Goal: Communication & Community: Answer question/provide support

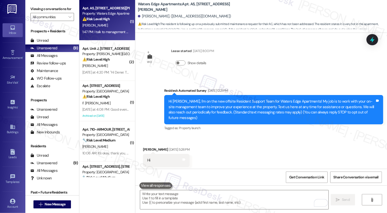
scroll to position [1137, 0]
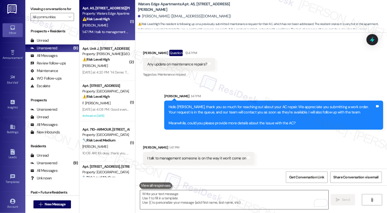
click at [211, 200] on textarea "To enrich screen reader interactions, please activate Accessibility in Grammarl…" at bounding box center [234, 200] width 188 height 19
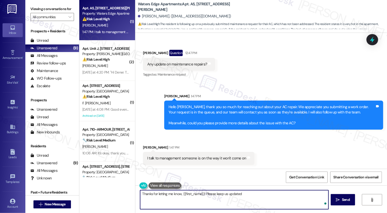
type textarea "Thanks for letting me know, {{first_name}}! Please keep us updated!"
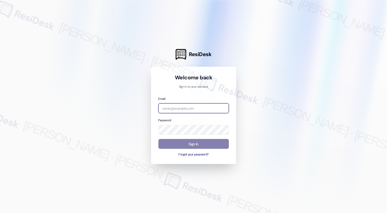
click at [178, 107] on input "email" at bounding box center [193, 109] width 70 height 10
type input "automated-surveys-home_now_properties-[PERSON_NAME].[PERSON_NAME]@home_now_[DOM…"
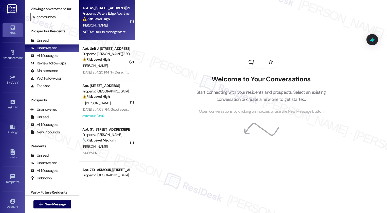
click at [104, 35] on div "Apt. A5, [STREET_ADDRESS][PERSON_NAME] Property: Waters Edge Apartments ⚠️ Risk…" at bounding box center [107, 20] width 56 height 41
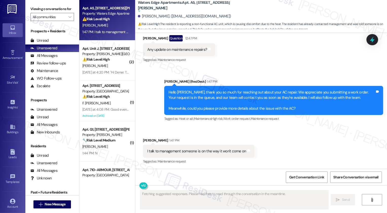
scroll to position [1066, 0]
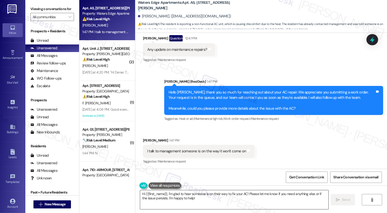
click at [211, 193] on textarea "Hi {{first_name}}, I'm glad to hear someone is on their way to fix your AC! Ple…" at bounding box center [234, 200] width 188 height 19
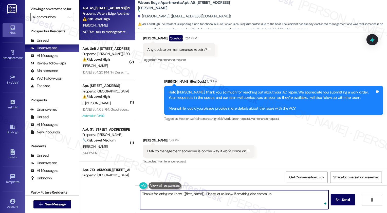
type textarea "Thanks for letting me know, {{first_name}}! Please let us know if anything else…"
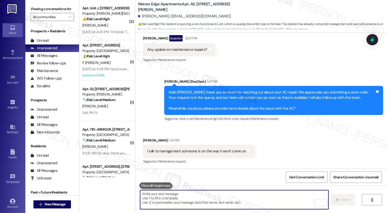
scroll to position [1101, 0]
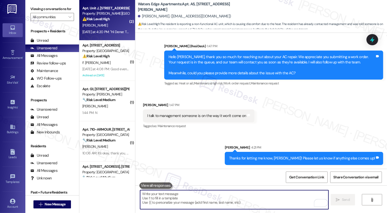
click at [108, 26] on div "C. Estime" at bounding box center [106, 25] width 48 height 6
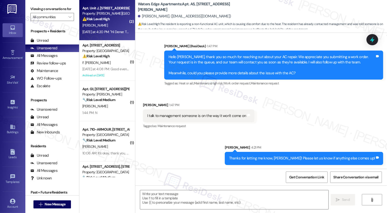
click at [108, 26] on div "C. Estime" at bounding box center [106, 25] width 48 height 6
type textarea "Fetching suggested responses. Please feel free to read through the conversation…"
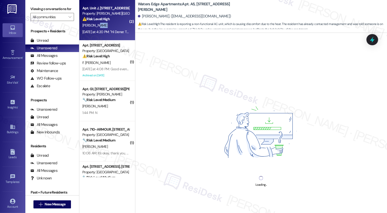
click at [108, 26] on div "C. Estime" at bounding box center [106, 25] width 48 height 6
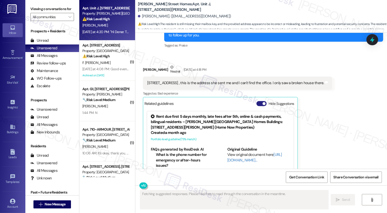
click at [258, 101] on button "Hide Suggestions" at bounding box center [261, 103] width 10 height 5
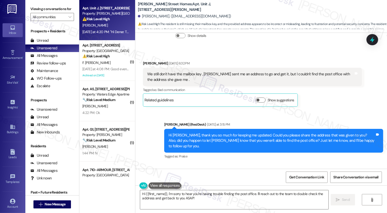
scroll to position [943, 0]
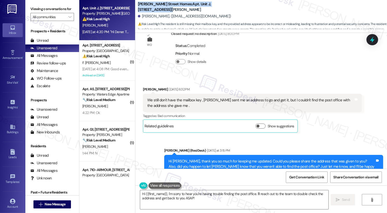
drag, startPoint x: 135, startPoint y: 7, endPoint x: 247, endPoint y: 9, distance: 111.7
click at [247, 9] on div "Maddox Street Homes: Apt. Unit J, 164 Maddox Street Cherline Estime. (cherlinee…" at bounding box center [262, 15] width 249 height 28
copy b "Maddox Street Homes: Apt. Unit J, 164 Maddox Street"
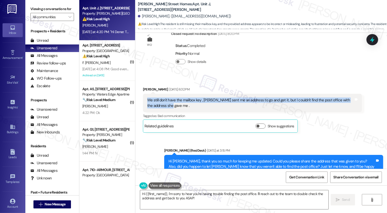
drag, startPoint x: 145, startPoint y: 100, endPoint x: 163, endPoint y: 105, distance: 18.5
click at [163, 105] on div "We still don't have the mailbox key , Eva sent me an address to go and get it, …" at bounding box center [250, 103] width 206 height 11
copy div "We still don't have the mailbox key , Eva sent me an address to go and get it, …"
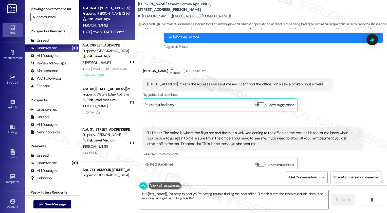
scroll to position [0, 0]
click at [196, 198] on textarea "Hi {{first_name}}, I'm sorry to hear you're having trouble finding the post off…" at bounding box center [234, 200] width 188 height 19
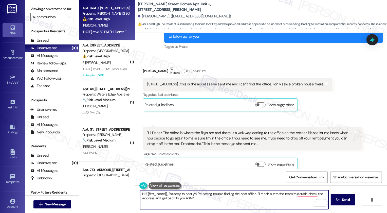
drag, startPoint x: 165, startPoint y: 194, endPoint x: 121, endPoint y: 193, distance: 44.1
click at [121, 193] on div "Apt. Unit J, 164 Maddox Street Property: Maddox Street Homes ⚠️ Risk Level: Hig…" at bounding box center [232, 106] width 307 height 213
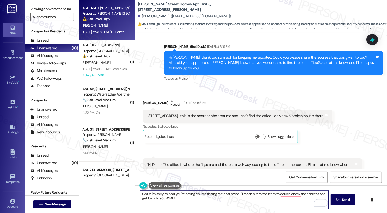
scroll to position [1052, 0]
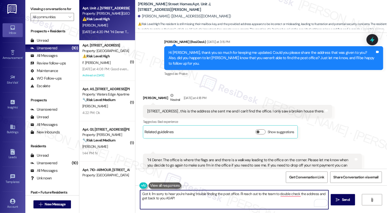
drag, startPoint x: 162, startPoint y: 199, endPoint x: 185, endPoint y: 199, distance: 23.0
click at [185, 199] on textarea "Got it. I'm sorry to hear you're having trouble finding the post office. I'll r…" at bounding box center [234, 200] width 188 height 19
type textarea "Got it. I'm sorry to hear you're having trouble finding the post office. I'll r…"
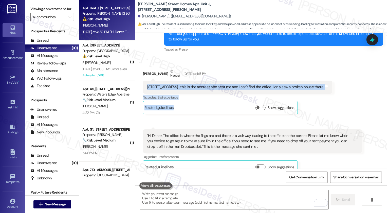
scroll to position [1079, 0]
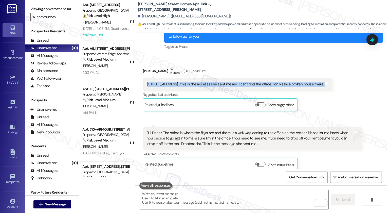
drag, startPoint x: 144, startPoint y: 107, endPoint x: 354, endPoint y: 82, distance: 211.3
click at [354, 82] on div "Received via SMS Cherline Estime Neutral Yesterday at 4:18 PM 59 Hurricane shoa…" at bounding box center [260, 114] width 251 height 121
copy div "59 Hurricane shoals rd lawrenceville , this is the address she sent me and I ca…"
click at [328, 151] on div "Tagged as: Rent/payments Click to highlight conversations about Rent/payments" at bounding box center [252, 154] width 219 height 7
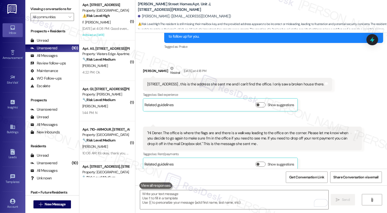
scroll to position [1119, 0]
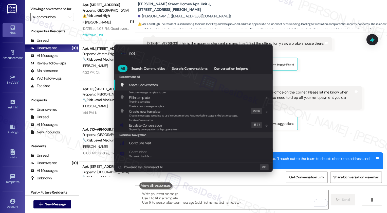
type input "note"
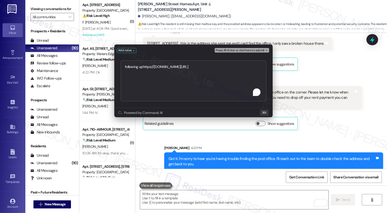
click at [142, 66] on textarea "following uphttps://residesk.slack.com/archives/C095RPGQGLF/p1758227072658829?t…" at bounding box center [194, 81] width 146 height 41
type textarea "following up https://residesk.slack.com/archives/C095RPGQGLF/p1758227072658829?…"
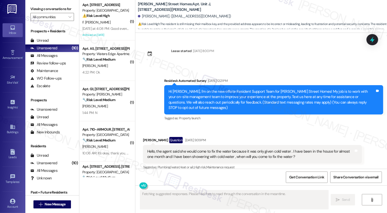
type textarea "Fetching suggested responses. Please feel free to read through the conversation…"
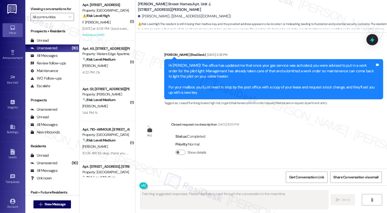
scroll to position [1164, 0]
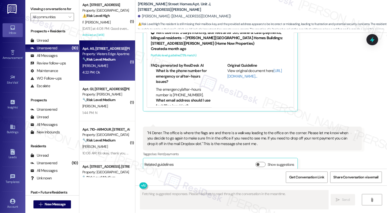
click at [112, 77] on div "Apt. A5, 417 Barton Drive Property: Waters Edge Apartments 🔧 Risk Level: Medium…" at bounding box center [107, 61] width 56 height 41
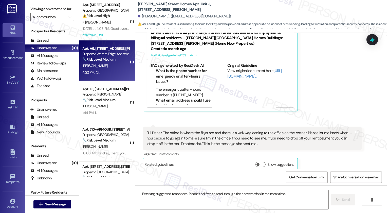
click at [112, 77] on div "Apt. A5, 417 Barton Drive Property: Waters Edge Apartments 🔧 Risk Level: Medium…" at bounding box center [107, 61] width 56 height 41
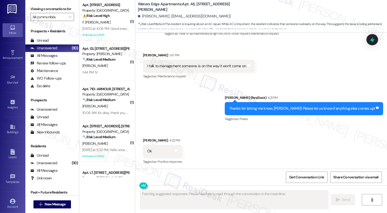
scroll to position [1152, 0]
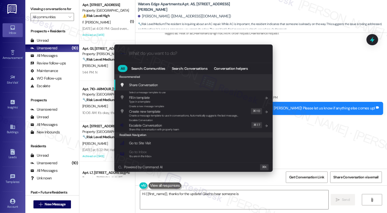
type textarea "Hi {{first_name}}, thanks for the update! Glad to hear someone is"
type input "a"
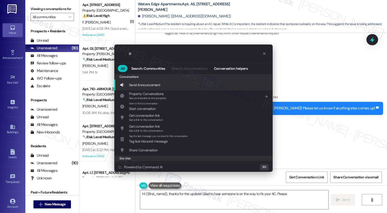
click at [243, 194] on div ".cls-1{fill:#0a055f;}.cls-2{fill:#0cc4c4;} resideskLogoBlueOrange a All Search:…" at bounding box center [193, 106] width 387 height 213
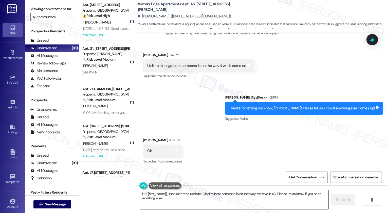
click at [232, 195] on textarea "Hi {{first_name}}, thanks for the update! Glad to hear someone is on the way to…" at bounding box center [234, 200] width 188 height 19
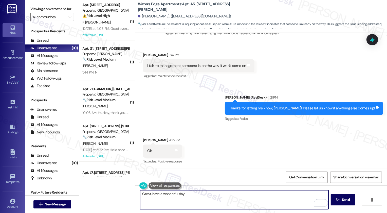
type textarea "Great, have a wonderful day!"
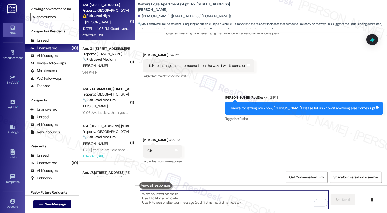
scroll to position [1151, 0]
click at [94, 36] on div "Archived on [DATE]" at bounding box center [106, 35] width 48 height 6
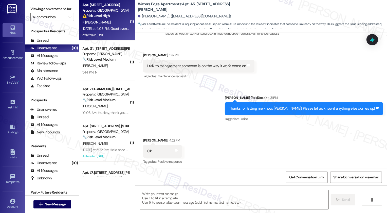
click at [102, 32] on div "Archived on [DATE]" at bounding box center [106, 35] width 48 height 6
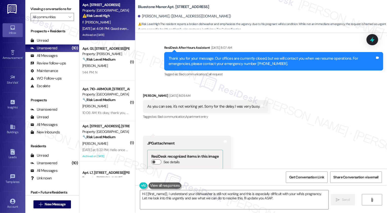
scroll to position [1387, 0]
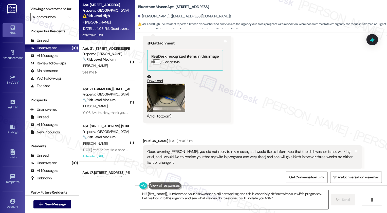
click at [202, 200] on textarea "Hi {{first_name}}, I understand your dishwasher is still not working and this i…" at bounding box center [234, 200] width 188 height 19
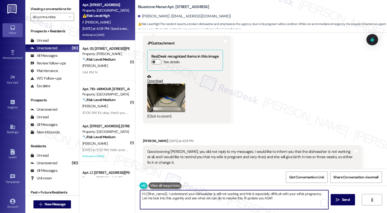
click at [202, 200] on textarea "Hi {{first_name}}, I understand your dishwasher is still not working and this i…" at bounding box center [234, 200] width 188 height 19
click at [172, 195] on textarea "Hi {{first_name}}, I understand your dishwasher is still not working and this i…" at bounding box center [234, 200] width 188 height 19
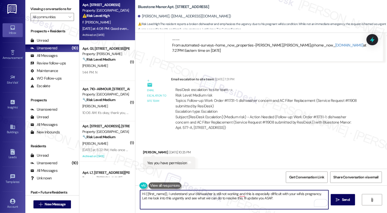
scroll to position [896, 0]
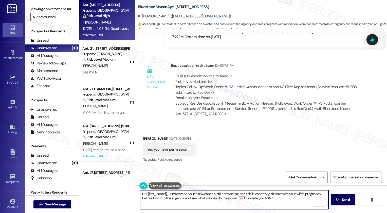
click at [314, 101] on div "Subject: [ResiDesk Escalation] (Medium risk) - Action Needed (Follow-up: Work O…" at bounding box center [266, 109] width 182 height 16
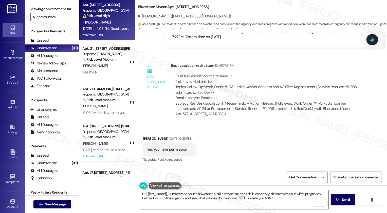
click at [314, 101] on div "Subject: [ResiDesk Escalation] (Medium risk) - Action Needed (Follow-up: Work O…" at bounding box center [266, 109] width 182 height 16
copy div "11731"
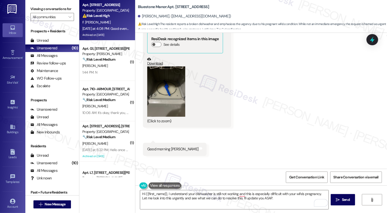
scroll to position [1162, 0]
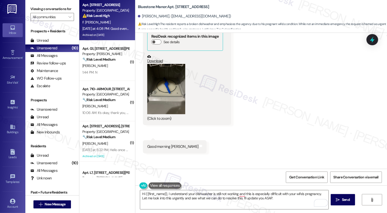
drag, startPoint x: 185, startPoint y: 7, endPoint x: 235, endPoint y: 8, distance: 50.9
click at [235, 8] on div "Bluestone Manor: Apt. 577-A, 59 Hurricane Shoals Rd NE" at bounding box center [188, 7] width 101 height 6
copy b "9 Hurricane Shoals Rd NE"
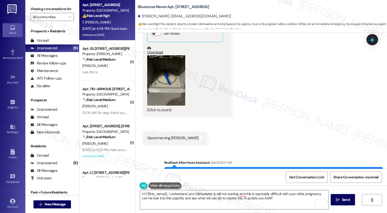
scroll to position [1130, 0]
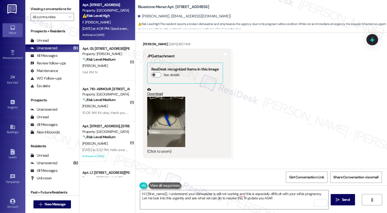
click at [153, 88] on link "Download" at bounding box center [185, 92] width 76 height 9
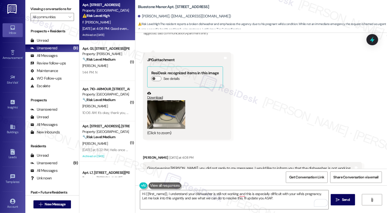
scroll to position [1387, 0]
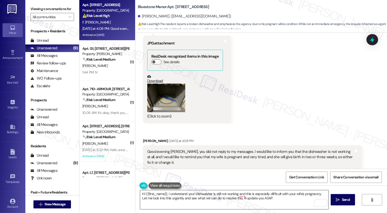
click at [169, 198] on textarea "Hi {{first_name}}, I understand your dishwasher is still not working and this i…" at bounding box center [234, 200] width 188 height 19
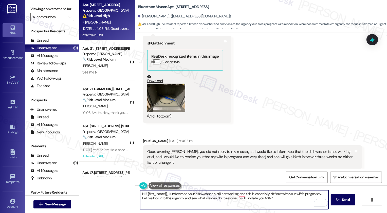
click at [184, 198] on textarea "Hi {{first_name}}, I understand your dishwasher is still not working and this i…" at bounding box center [234, 200] width 188 height 19
drag, startPoint x: 318, startPoint y: 195, endPoint x: 319, endPoint y: 200, distance: 5.6
click at [319, 200] on div "Hi {{first_name}}, I understand your dishwasher is still not working and this i…" at bounding box center [234, 199] width 189 height 19
type textarea "Hi {{first_name}}, I understand your dishwasher is still not working and this i…"
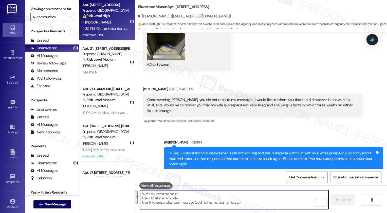
scroll to position [1473, 0]
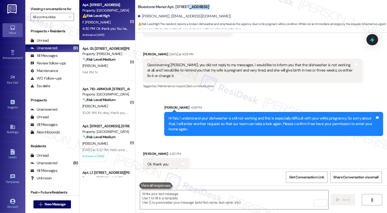
drag, startPoint x: 184, startPoint y: 6, endPoint x: 239, endPoint y: 11, distance: 54.4
click at [239, 11] on div "Bluestone Manor: Apt. 577-A, 59 Hurricane Shoals Rd NE Faiz Saad Youssef. (sedh…" at bounding box center [262, 15] width 249 height 28
copy div "59 Hurricane Shoals Rd NE"
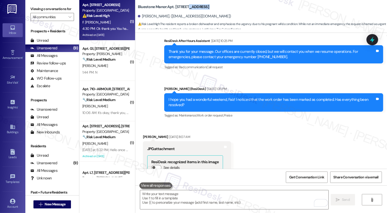
scroll to position [1165, 0]
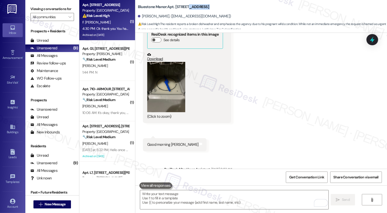
click at [155, 75] on button "Zoom image" at bounding box center [166, 87] width 38 height 51
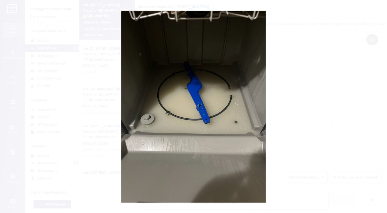
click at [293, 117] on button "Unzoom image" at bounding box center [193, 106] width 387 height 213
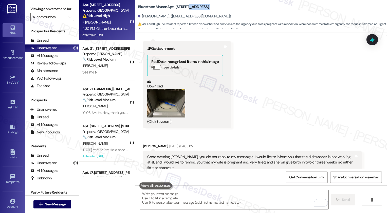
scroll to position [1368, 0]
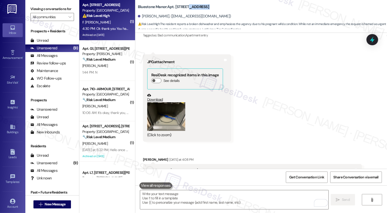
click at [156, 93] on link "Download" at bounding box center [185, 97] width 76 height 9
click at [271, 93] on div "Received via SMS Faiz Saad Youssef Sep 16, 2025 at 8:09 AM As you can see, it's…" at bounding box center [260, 99] width 251 height 199
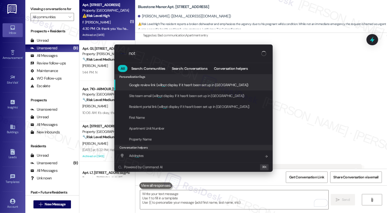
type input "note"
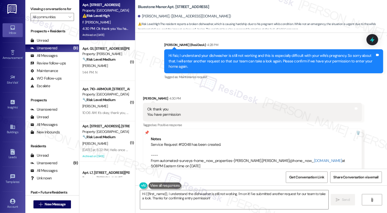
scroll to position [1536, 0]
click at [228, 204] on textarea "Hi {{first_name}}, I understand the dishwasher is still not working. I'm on it!…" at bounding box center [234, 200] width 188 height 19
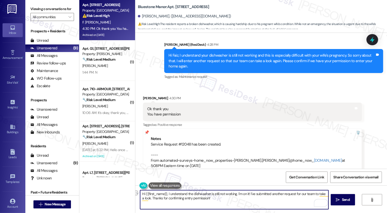
drag, startPoint x: 247, startPoint y: 195, endPoint x: 132, endPoint y: 193, distance: 114.5
click at [135, 193] on div "Hi {{first_name}}, I understand the dishwasher is still not working. I'm on it!…" at bounding box center [260, 205] width 251 height 38
click at [192, 195] on textarea "I've submitted another request for our team to take a look. Thanks for confirmi…" at bounding box center [234, 200] width 188 height 19
click at [218, 195] on textarea "I've submitted another request for our team to take a look. Thanks for confirmi…" at bounding box center [234, 200] width 188 height 19
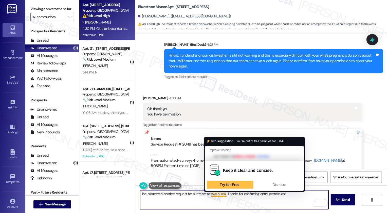
click at [291, 197] on textarea "I've submitted another request for our team to take a look. Thanks for confirmi…" at bounding box center [234, 200] width 188 height 19
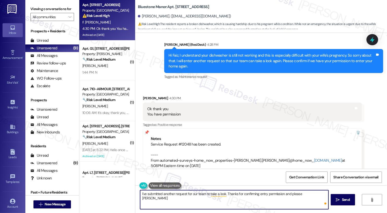
type textarea "I've submitted another request for our team to take a look. Thanks for confirmi…"
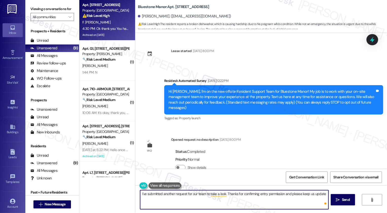
scroll to position [1536, 0]
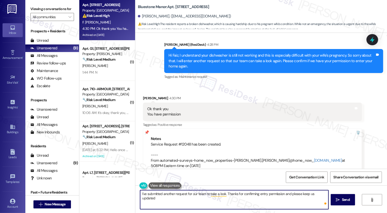
type textarea "I've submitted another request for our team to take a look. Thanks for confirmi…"
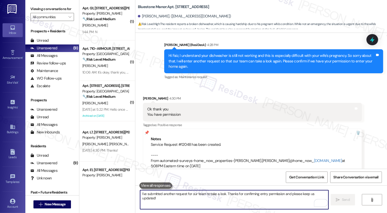
scroll to position [1572, 0]
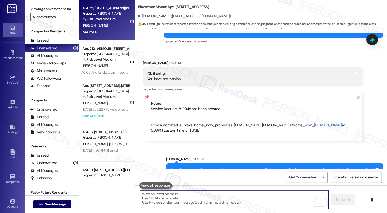
click at [92, 22] on div "Apt. G1, [STREET_ADDRESS][PERSON_NAME] Property: [PERSON_NAME] 🔧 Risk Level: Me…" at bounding box center [106, 13] width 48 height 17
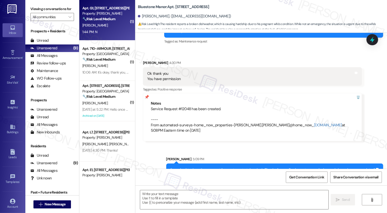
click at [92, 22] on div "Apt. G1, [STREET_ADDRESS][PERSON_NAME] Property: [PERSON_NAME] 🔧 Risk Level: Me…" at bounding box center [106, 13] width 48 height 17
type textarea "Fetching suggested responses. Please feel free to read through the conversation…"
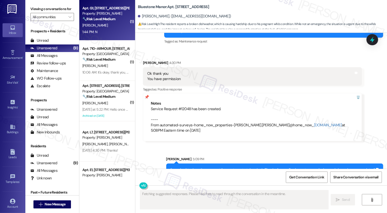
click at [92, 22] on div "Apt. G1, [STREET_ADDRESS][PERSON_NAME] Property: [PERSON_NAME] 🔧 Risk Level: Me…" at bounding box center [106, 13] width 48 height 17
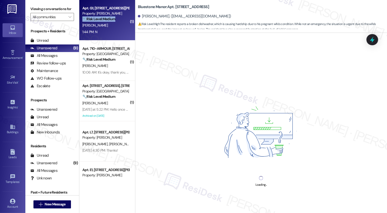
click at [92, 22] on div "Apt. G1, [STREET_ADDRESS][PERSON_NAME] Property: [PERSON_NAME] 🔧 Risk Level: Me…" at bounding box center [106, 13] width 48 height 17
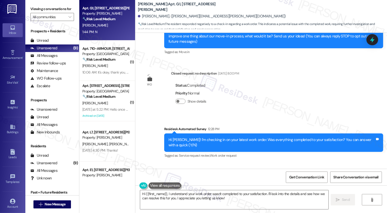
scroll to position [103, 0]
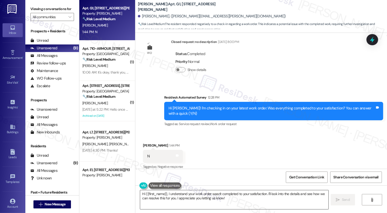
click at [236, 201] on textarea "Hi {{first_name}}, I understand your work order wasn't completed to your satisf…" at bounding box center [234, 200] width 188 height 19
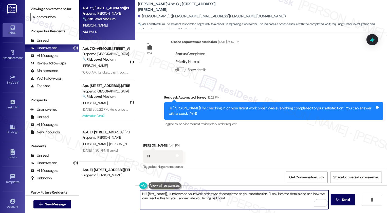
click at [272, 205] on textarea "Hi {{first_name}}, I understand your work order wasn't completed to your satisf…" at bounding box center [234, 200] width 188 height 19
type textarea "Hi {{first_name}}, I understand your work order wasn't completed to your satisf…"
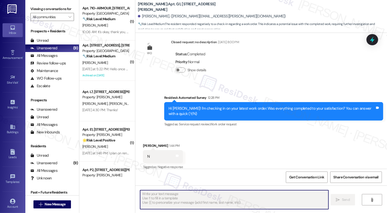
scroll to position [138, 0]
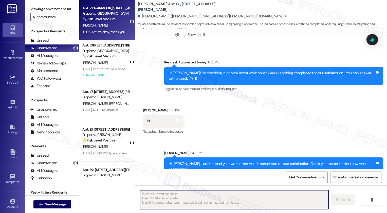
click at [98, 40] on div "Apt. 710-ARMOUR, [STREET_ADDRESS] Property: [GEOGRAPHIC_DATA] Homes 🔧 Risk Leve…" at bounding box center [107, 20] width 56 height 41
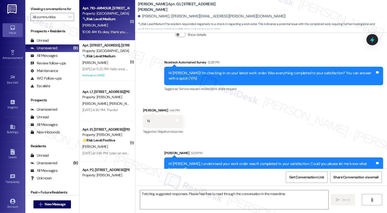
click at [98, 40] on div "Apt. 710-ARMOUR, [STREET_ADDRESS] Property: [GEOGRAPHIC_DATA] Homes 🔧 Risk Leve…" at bounding box center [107, 20] width 56 height 41
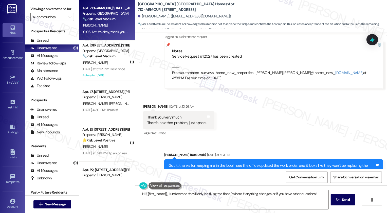
scroll to position [883, 0]
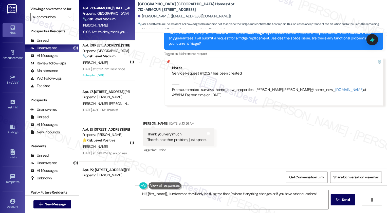
click at [203, 71] on div "Service Request #12027 has been created. ---- From automated-surveys-home_now_p…" at bounding box center [273, 84] width 203 height 27
copy div "12027"
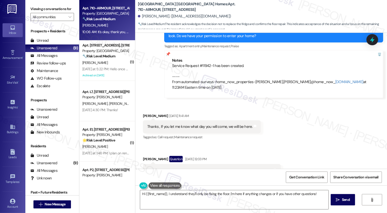
scroll to position [425, 0]
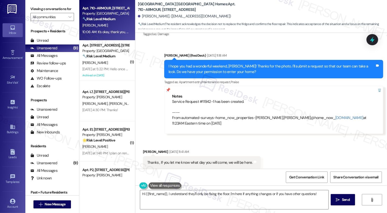
click at [203, 99] on div "Service Request #11942-1 has been created. ---- From automated-surveys-home_now…" at bounding box center [273, 112] width 203 height 27
copy div "11942"
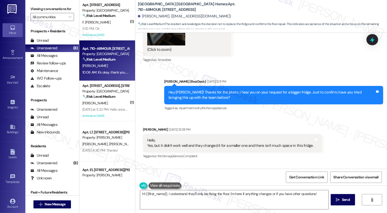
scroll to position [951, 0]
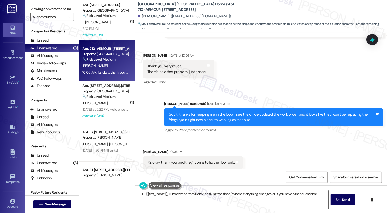
click at [177, 203] on textarea "Hi {{first_name}}, I understand they'll only be fixing the floor. I'm here if a…" at bounding box center [234, 200] width 188 height 19
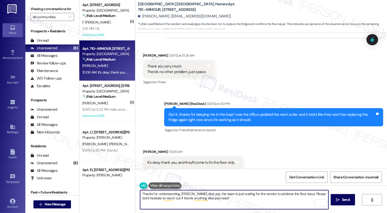
click at [226, 198] on textarea "Thanks for understanding, [PERSON_NAME]. And yes, the team is just waiting for …" at bounding box center [234, 200] width 188 height 19
type textarea "Thanks for understanding, [PERSON_NAME]. And yes, the team is just waiting for …"
click at [336, 200] on icon "" at bounding box center [338, 200] width 4 height 4
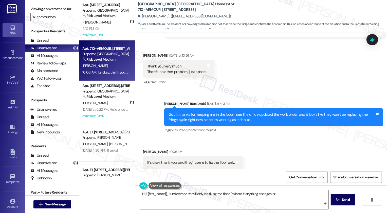
scroll to position [992, 0]
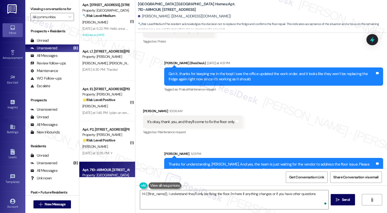
type textarea "Hi {{first_name}}, I understand they'll only be fixing the floor. I'm here if a…"
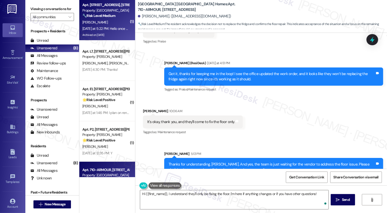
click at [95, 21] on span "[PERSON_NAME]" at bounding box center [94, 22] width 25 height 5
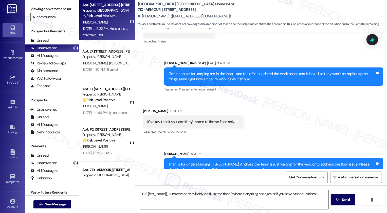
click at [95, 21] on span "[PERSON_NAME]" at bounding box center [94, 22] width 25 height 5
type textarea "Fetching suggested responses. Please feel free to read through the conversation…"
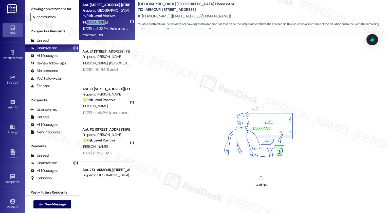
click at [95, 21] on span "[PERSON_NAME]" at bounding box center [94, 22] width 25 height 5
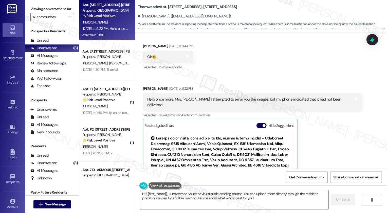
scroll to position [1041, 0]
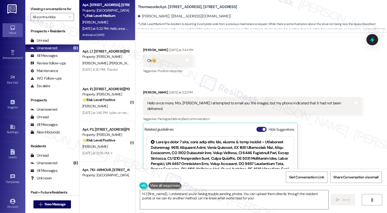
click at [258, 127] on button "Hide Suggestions" at bounding box center [261, 129] width 10 height 5
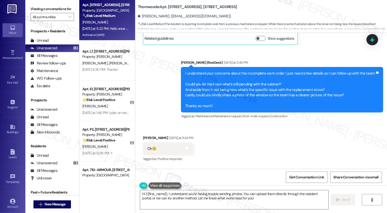
scroll to position [986, 0]
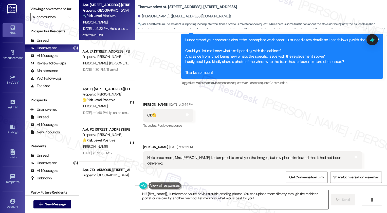
click at [160, 197] on textarea "Hi {{first_name}}, I understand you're having trouble sending photos. You can u…" at bounding box center [234, 200] width 188 height 19
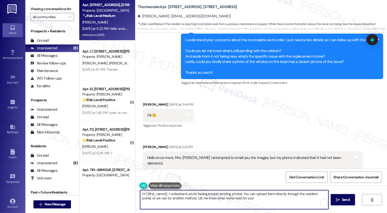
click at [183, 196] on textarea "Hi {{first_name}}, I understand you're having trouble sending photos. You can u…" at bounding box center [234, 200] width 188 height 19
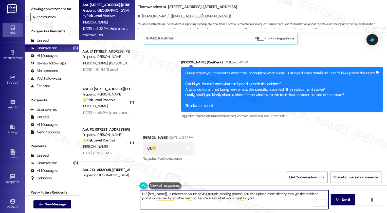
scroll to position [976, 0]
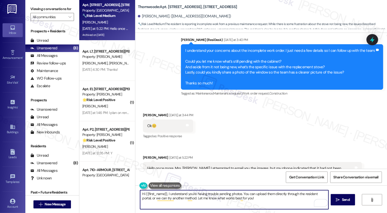
drag, startPoint x: 240, startPoint y: 193, endPoint x: 248, endPoint y: 209, distance: 18.0
click at [248, 209] on textarea "Hi {{first_name}}, I understand you're having trouble sending photos. You can u…" at bounding box center [234, 200] width 188 height 19
type textarea "Hi {{first_name}}, I understand you're having trouble sending photos. Can you t…"
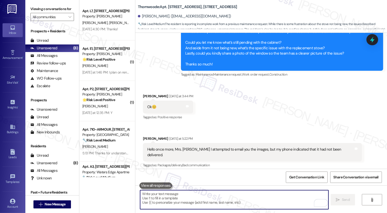
scroll to position [1030, 0]
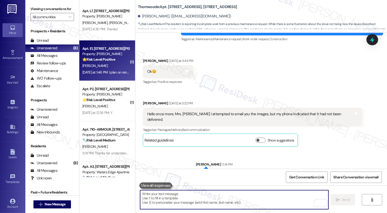
click at [106, 67] on div "[PERSON_NAME]" at bounding box center [106, 66] width 48 height 6
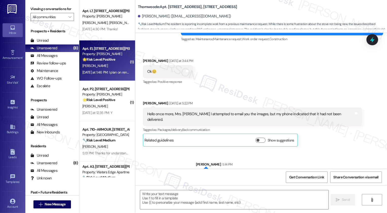
click at [106, 67] on div "[PERSON_NAME]" at bounding box center [106, 66] width 48 height 6
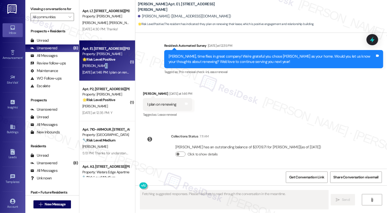
click at [106, 67] on div "[PERSON_NAME]" at bounding box center [106, 66] width 48 height 6
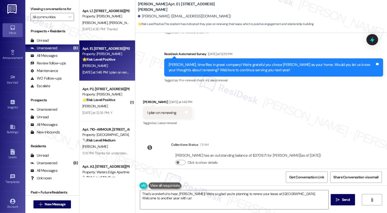
scroll to position [382, 0]
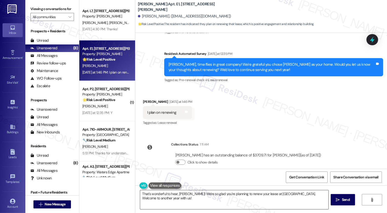
click at [176, 198] on textarea "That's wonderful to hear, [PERSON_NAME]! We're so glad you're planning to renew…" at bounding box center [234, 200] width 188 height 19
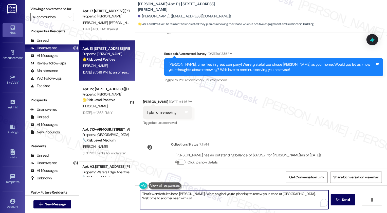
click at [195, 201] on textarea "That's wonderful to hear, [PERSON_NAME]! We're so glad you're planning to renew…" at bounding box center [234, 200] width 188 height 19
drag, startPoint x: 279, startPoint y: 193, endPoint x: 284, endPoint y: 203, distance: 10.5
click at [284, 203] on textarea "That's wonderful to hear, [PERSON_NAME]! We're so glad you're planning to renew…" at bounding box center [234, 200] width 188 height 19
type textarea "That's wonderful to hear, [PERSON_NAME]! We're so glad you're planning to renew…"
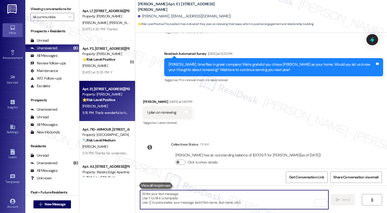
scroll to position [425, 0]
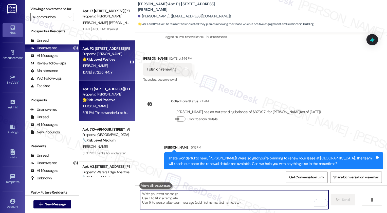
click at [125, 78] on div "Apt. P2, [STREET_ADDRESS][PERSON_NAME] Property: [PERSON_NAME] 🌟 Risk Level: Po…" at bounding box center [107, 61] width 56 height 41
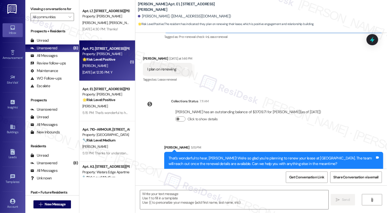
type textarea "Fetching suggested responses. Please feel free to read through the conversation…"
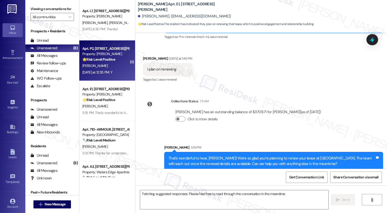
click at [125, 78] on div "Apt. P2, [STREET_ADDRESS][PERSON_NAME] Property: [PERSON_NAME] 🌟 Risk Level: Po…" at bounding box center [107, 61] width 56 height 41
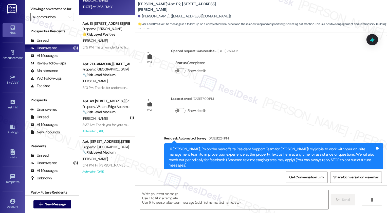
scroll to position [245, 0]
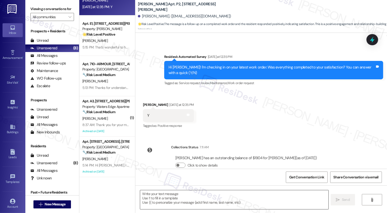
click at [169, 205] on textarea at bounding box center [234, 200] width 188 height 19
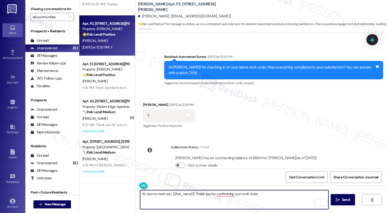
click at [263, 195] on textarea "It's nice to meet you, {{first_name}}! Thank you for confirminhg your work orde…" at bounding box center [234, 200] width 188 height 19
paste textarea "If you don't mind me asking, how has your experience been so far? Has the prope…"
click at [223, 196] on textarea "It's nice to meet you, {{first_name}}! Thank you for confirminhg your work orde…" at bounding box center [234, 200] width 188 height 19
type textarea "It's nice to meet you, {{first_name}}! Thank you for confirming your work order…"
click at [339, 203] on span " Send" at bounding box center [343, 200] width 16 height 5
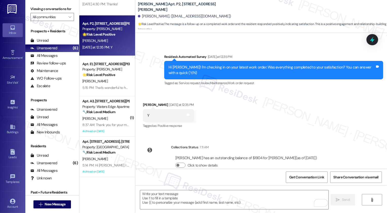
scroll to position [286, 0]
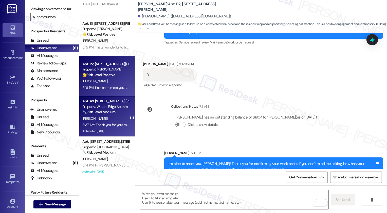
click at [119, 108] on div "Property: Waters Edge Apartments" at bounding box center [105, 106] width 47 height 5
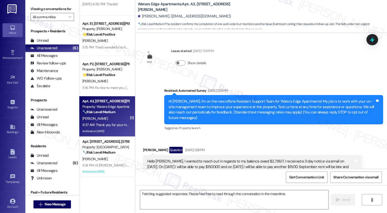
scroll to position [0, 0]
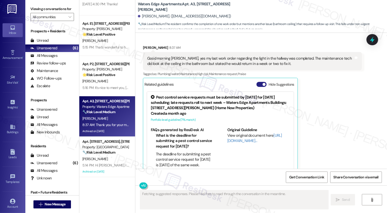
click at [258, 82] on button "Hide Suggestions" at bounding box center [261, 84] width 10 height 5
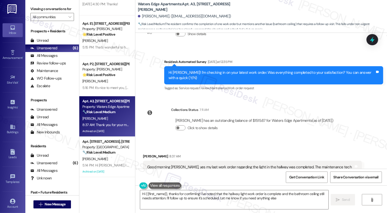
type textarea "Hi {{first_name}}, thanks for confirming! I've noted that the hallway light wor…"
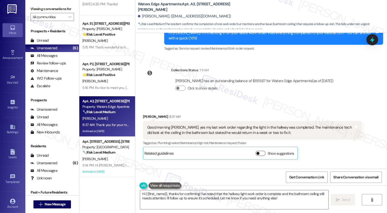
scroll to position [728, 0]
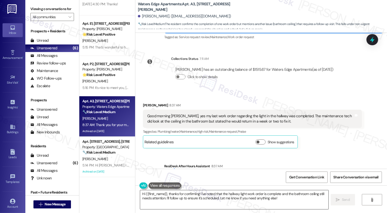
click at [172, 196] on textarea "Hi {{first_name}}, thanks for confirming! I've noted that the hallway light wor…" at bounding box center [234, 200] width 188 height 19
click at [197, 199] on textarea "Hi {{first_name}}, thanks for confirming! I've noted that the hallway light wor…" at bounding box center [234, 200] width 188 height 19
drag, startPoint x: 192, startPoint y: 7, endPoint x: 244, endPoint y: 8, distance: 51.9
click at [244, 8] on div "Waters Edge Apartments: Apt. A3, [STREET_ADDRESS][PERSON_NAME][PERSON_NAME]. ([…" at bounding box center [262, 15] width 249 height 28
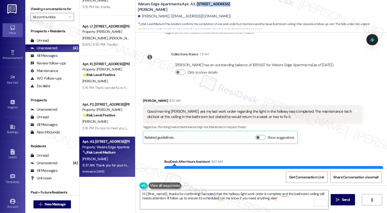
scroll to position [749, 0]
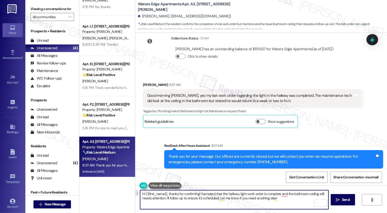
drag, startPoint x: 163, startPoint y: 199, endPoint x: 278, endPoint y: 202, distance: 114.2
click at [278, 202] on textarea "Hi {{first_name}}, thanks for confirming! I've noted that the hallway light wor…" at bounding box center [234, 200] width 188 height 19
drag, startPoint x: 279, startPoint y: 195, endPoint x: 163, endPoint y: 198, distance: 116.0
click at [163, 198] on textarea "Hi {{first_name}}, thanks for confirming! I've noted that the hallway light wor…" at bounding box center [234, 200] width 188 height 19
type textarea "Hi {{first_name}}, thanks for confirming! I've noted that the hallway light wor…"
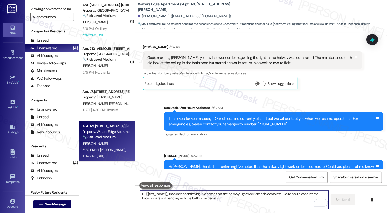
scroll to position [790, 0]
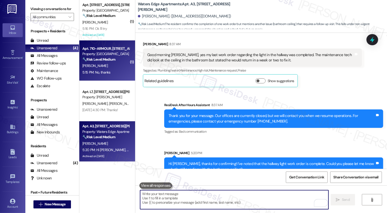
click at [113, 67] on div "[PERSON_NAME]" at bounding box center [106, 66] width 48 height 6
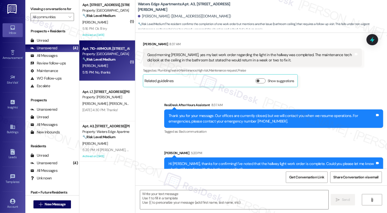
type textarea "Fetching suggested responses. Please feel free to read through the conversation…"
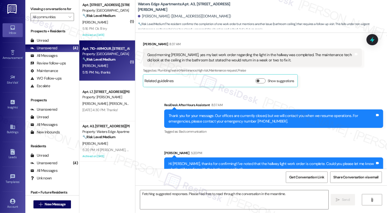
click at [113, 67] on div "[PERSON_NAME]" at bounding box center [106, 66] width 48 height 6
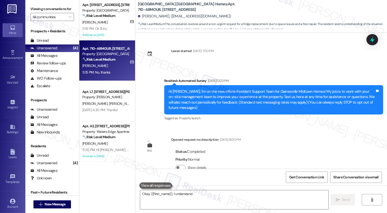
scroll to position [1047, 0]
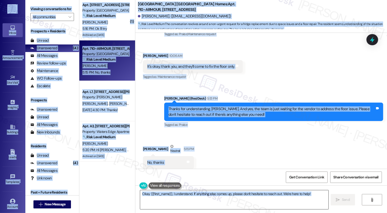
click at [193, 199] on textarea "Okay {{first_name}}, I understand. If anything else comes up, please don't hesi…" at bounding box center [234, 200] width 188 height 19
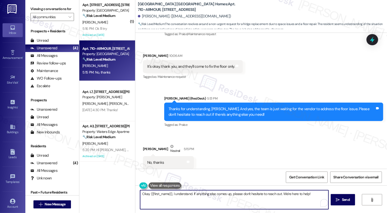
click at [190, 199] on textarea "Okay {{first_name}}, I understand. If anything else comes up, please don't hesi…" at bounding box center [234, 200] width 188 height 19
type textarea "Alright. Have a great rest of your day!"
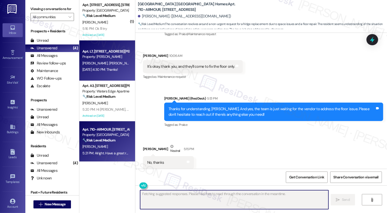
scroll to position [0, 0]
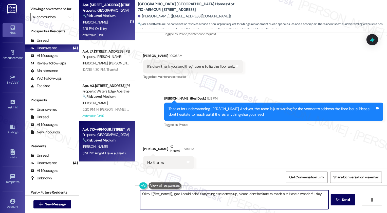
type textarea "Okay {{first_name}}, glad I could help! If anything else comes up, please don't…"
